Goal: Book appointment/travel/reservation

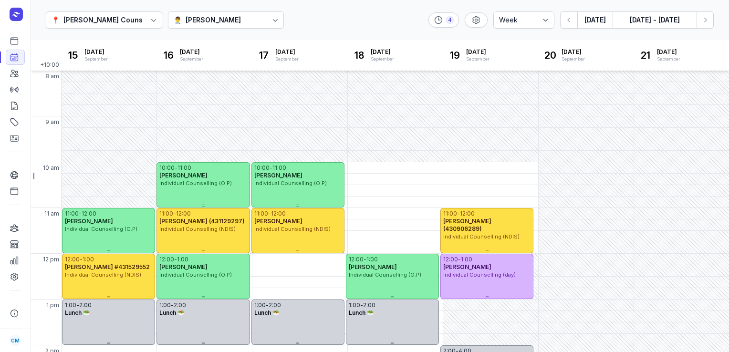
select select "week"
click at [145, 18] on div at bounding box center [153, 19] width 17 height 17
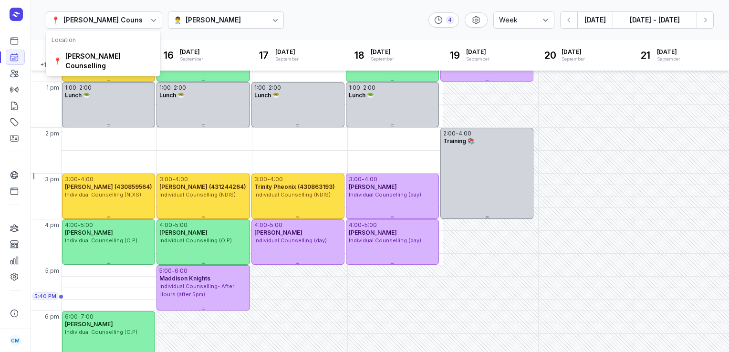
click at [218, 19] on div "[PERSON_NAME]" at bounding box center [212, 19] width 55 height 11
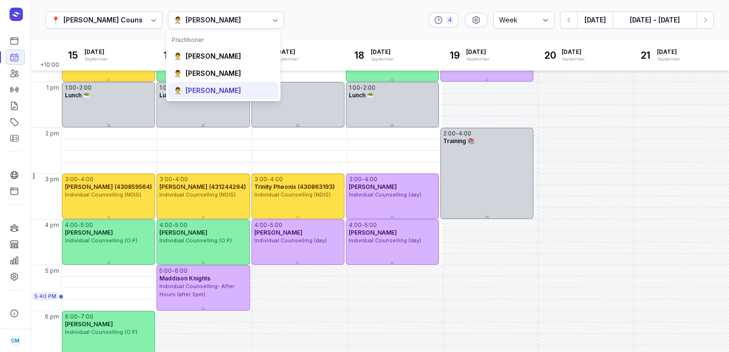
click at [205, 87] on div "[PERSON_NAME]" at bounding box center [212, 91] width 55 height 10
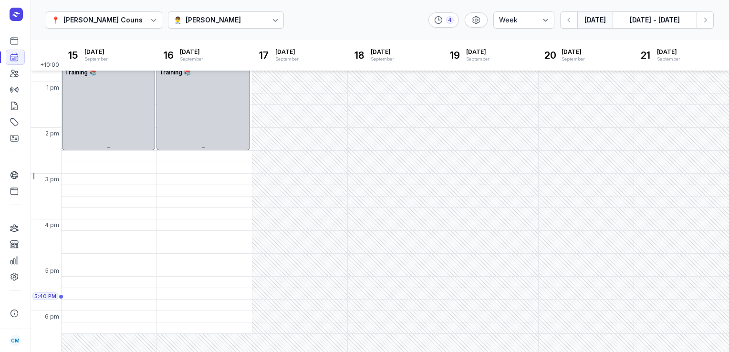
click at [605, 23] on button "[DATE]" at bounding box center [594, 19] width 35 height 17
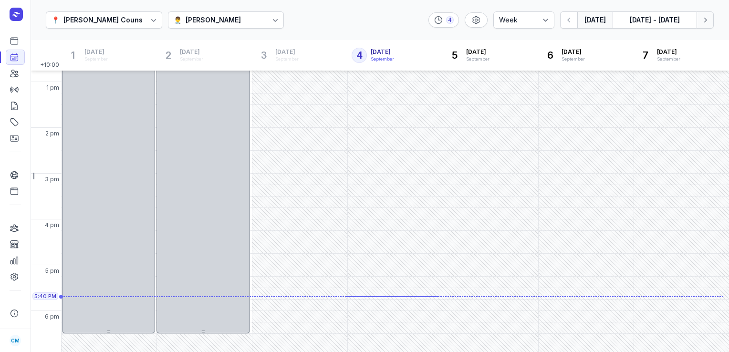
click at [698, 20] on button "Next week" at bounding box center [704, 19] width 17 height 17
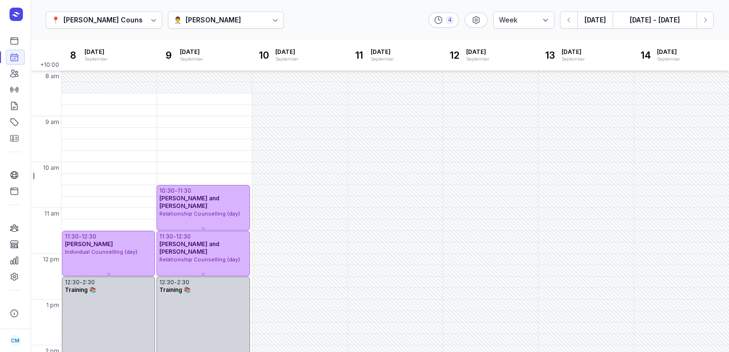
click at [198, 15] on div "[PERSON_NAME]" at bounding box center [212, 19] width 55 height 11
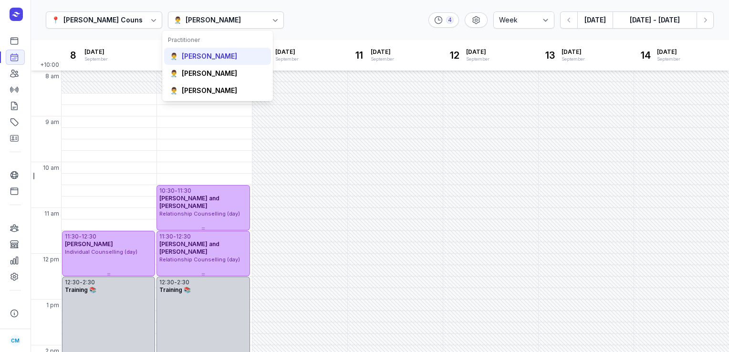
click at [243, 62] on div "👨‍⚕️ [PERSON_NAME]" at bounding box center [217, 56] width 107 height 17
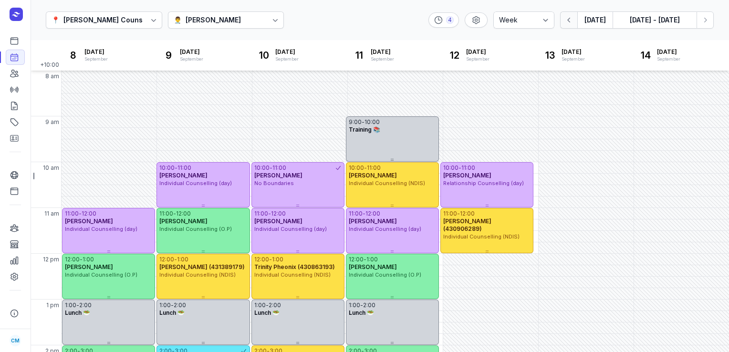
click at [571, 25] on button "button" at bounding box center [568, 19] width 17 height 17
